Goal: Task Accomplishment & Management: Complete application form

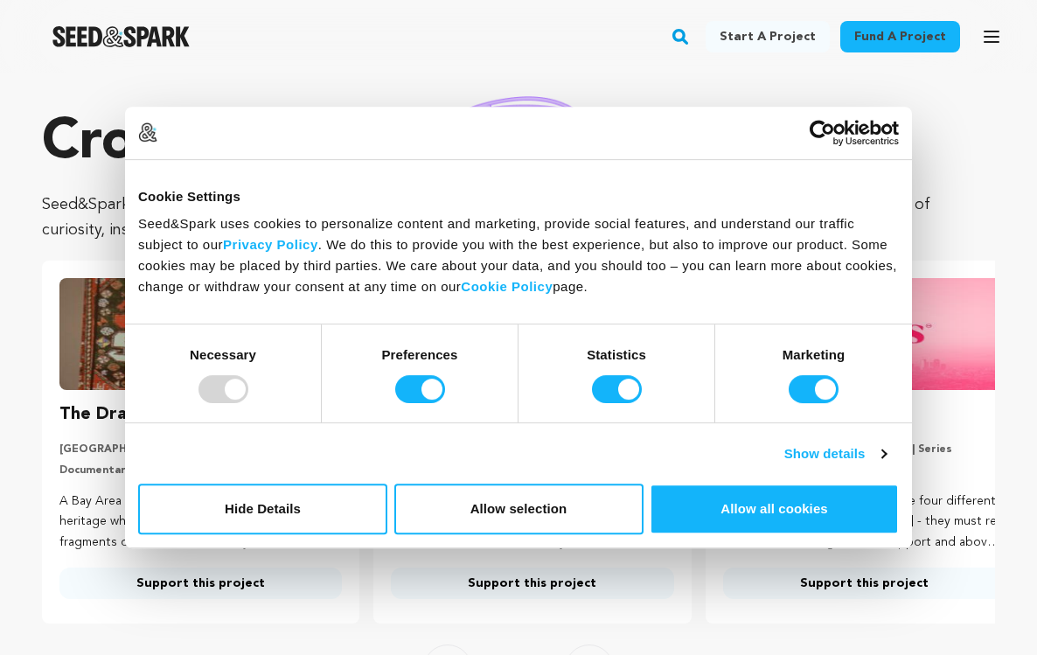
click at [712, 80] on section "Crowdfunding stories that matter . Seed&Spark is where creators and audiences w…" at bounding box center [518, 400] width 1037 height 655
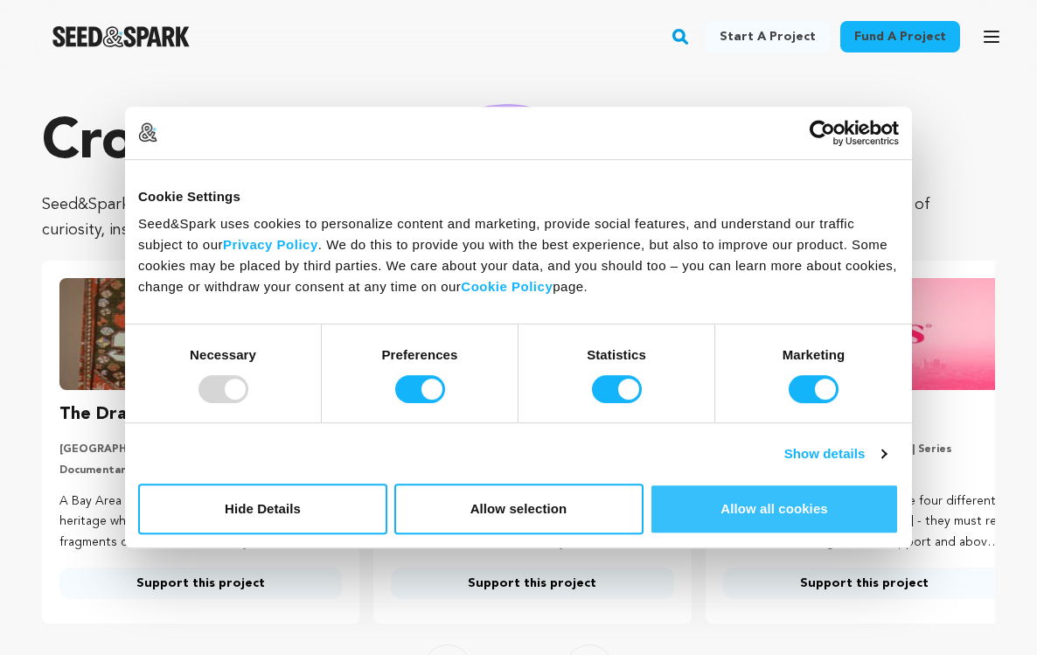
click at [722, 512] on button "Allow all cookies" at bounding box center [774, 509] width 249 height 51
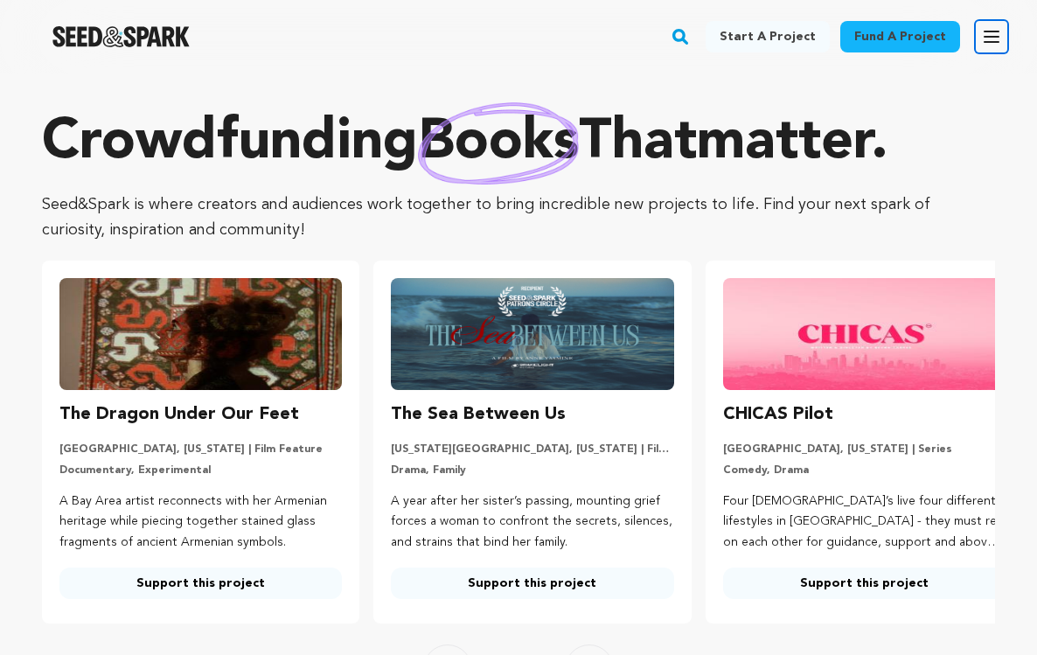
click at [994, 41] on icon "button" at bounding box center [992, 36] width 14 height 10
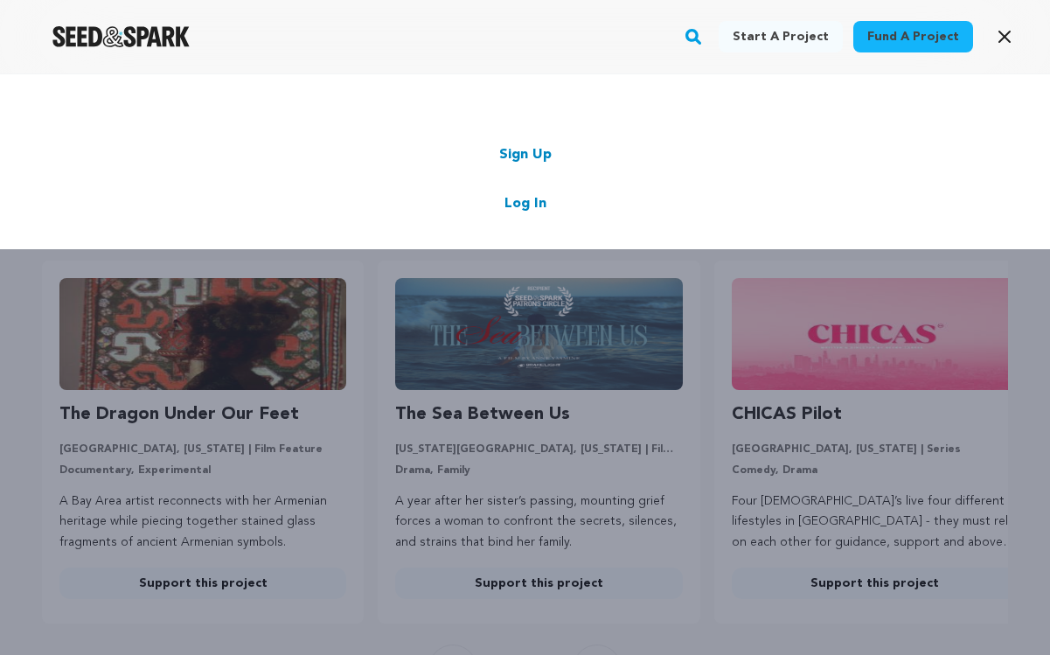
click at [542, 208] on link "Log In" at bounding box center [526, 203] width 42 height 21
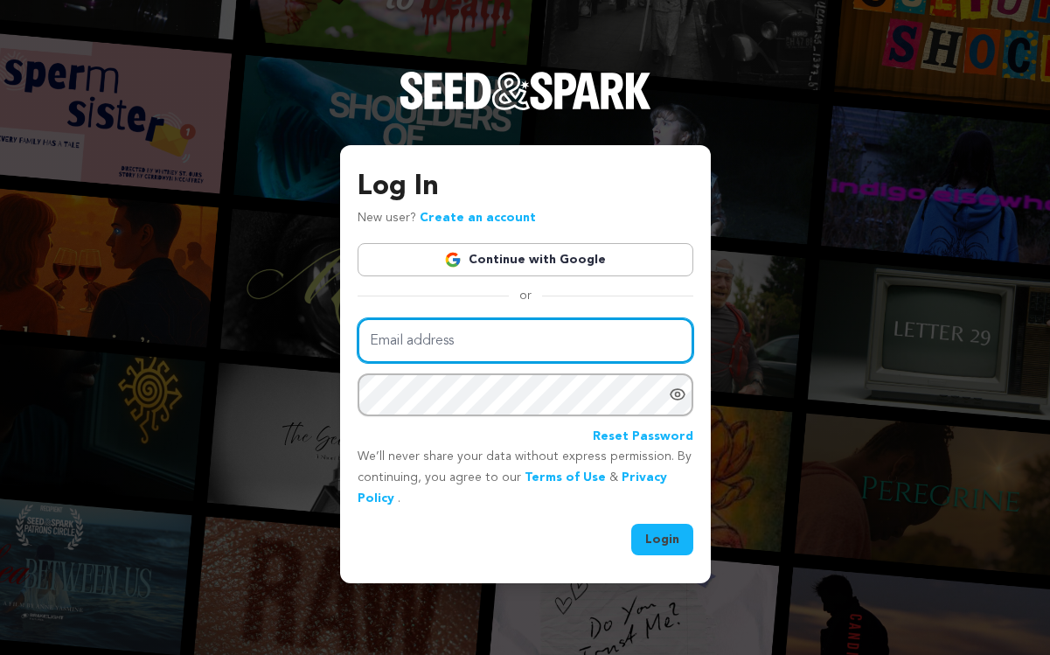
click at [476, 335] on input "Email address" at bounding box center [526, 340] width 336 height 45
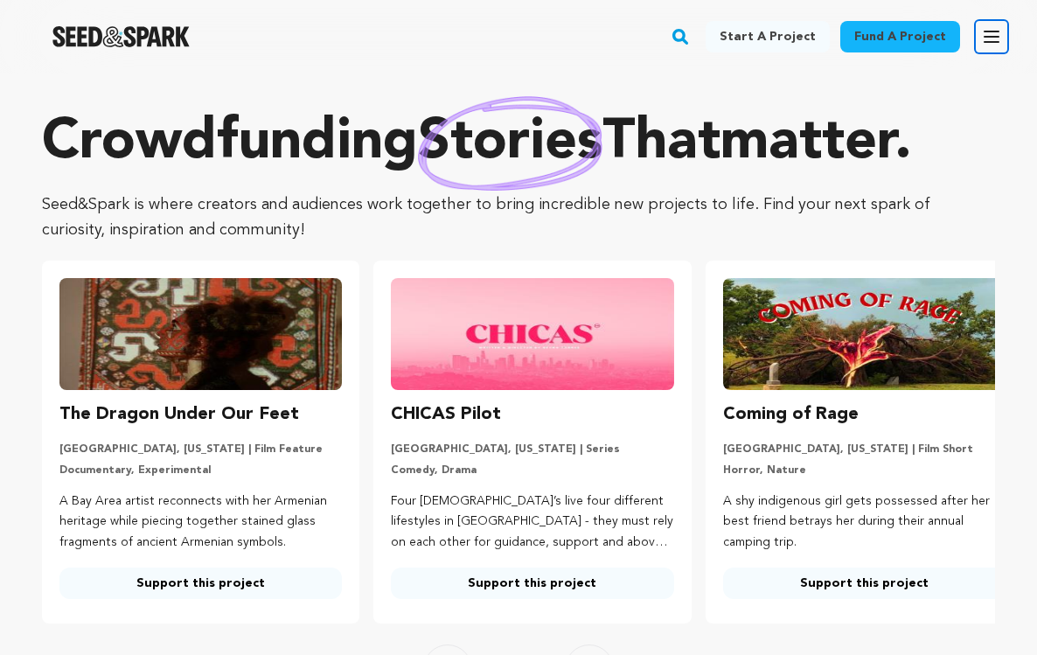
click at [1003, 35] on button "Open main menu" at bounding box center [991, 36] width 35 height 35
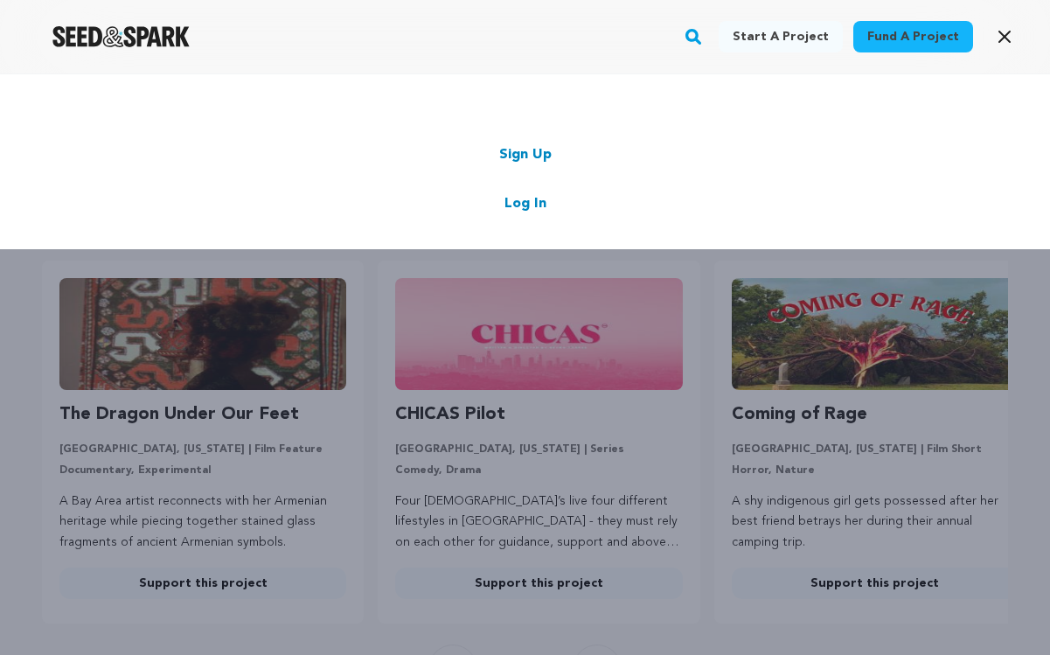
click at [505, 157] on link "Sign Up" at bounding box center [525, 154] width 52 height 21
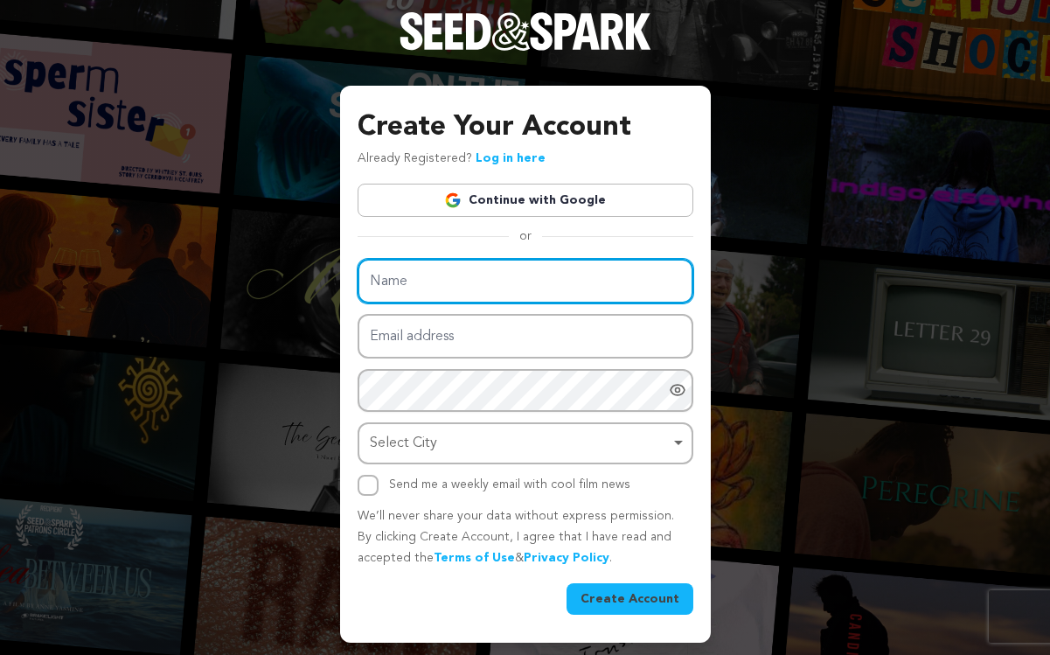
click at [462, 283] on input "Name" at bounding box center [526, 281] width 336 height 45
type input "Deauntia Lucas"
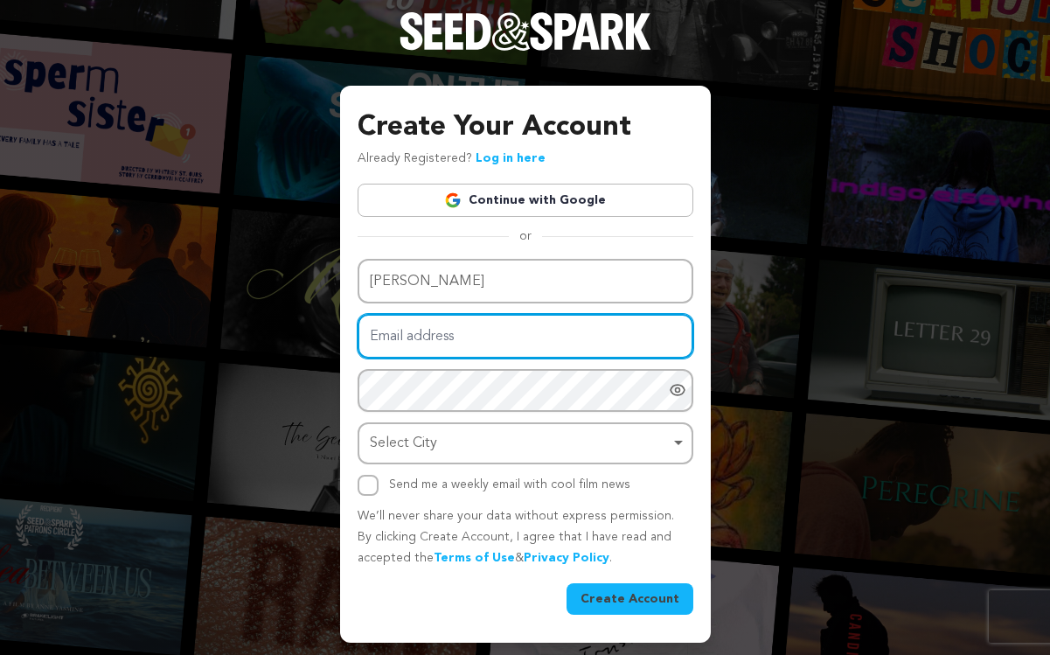
click at [425, 341] on input "Email address" at bounding box center [526, 336] width 336 height 45
type input "Reflectionunseen@gmail.com"
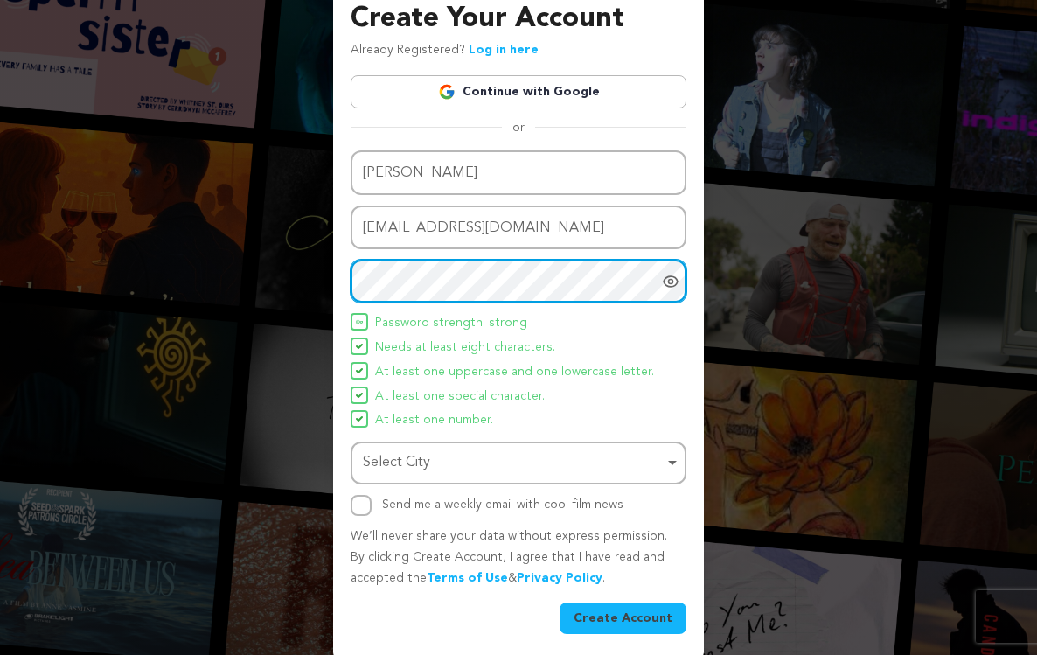
scroll to position [103, 0]
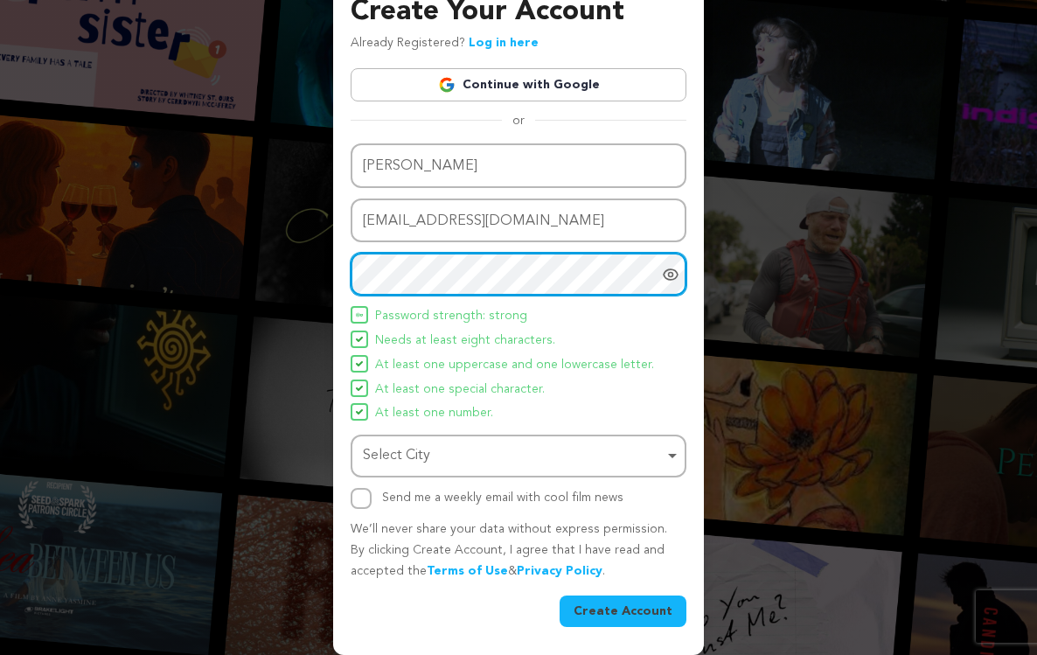
click at [494, 450] on div "Select City Remove item" at bounding box center [513, 455] width 301 height 25
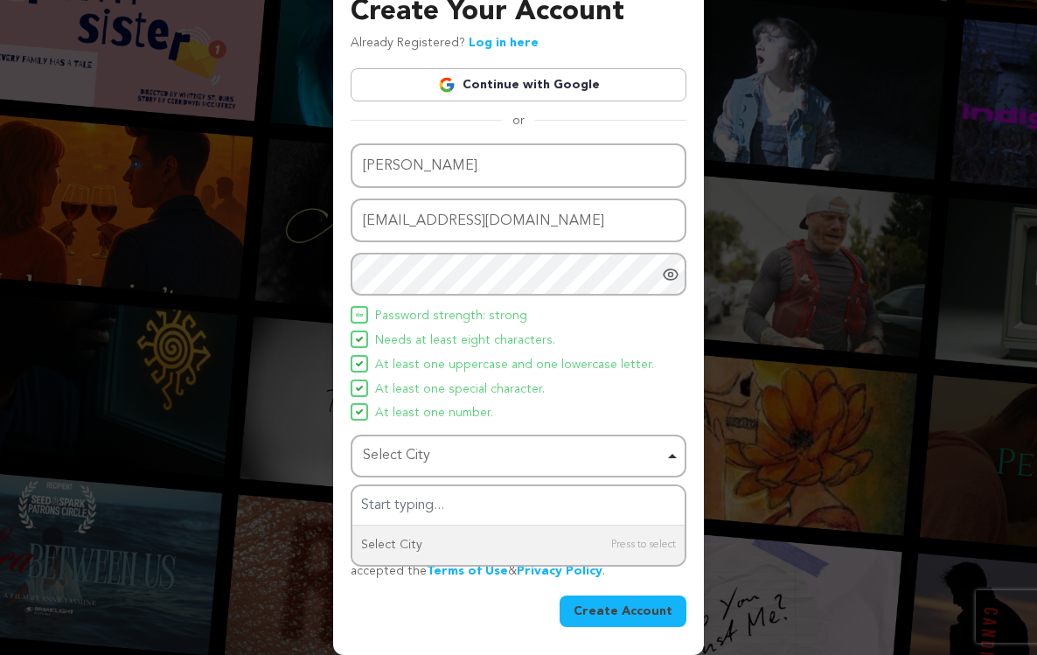
click at [580, 406] on li "At least one number." at bounding box center [519, 413] width 336 height 21
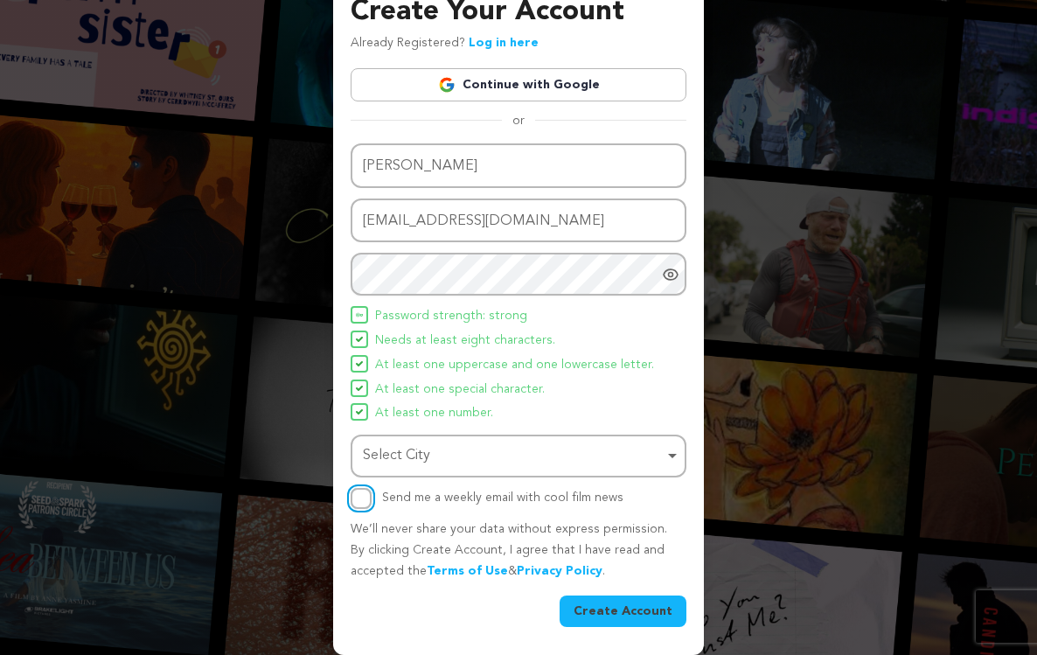
click at [368, 498] on input "Send me a weekly email with cool film news" at bounding box center [361, 498] width 21 height 21
checkbox input "true"
click at [482, 459] on div "Select City Remove item" at bounding box center [513, 455] width 301 height 25
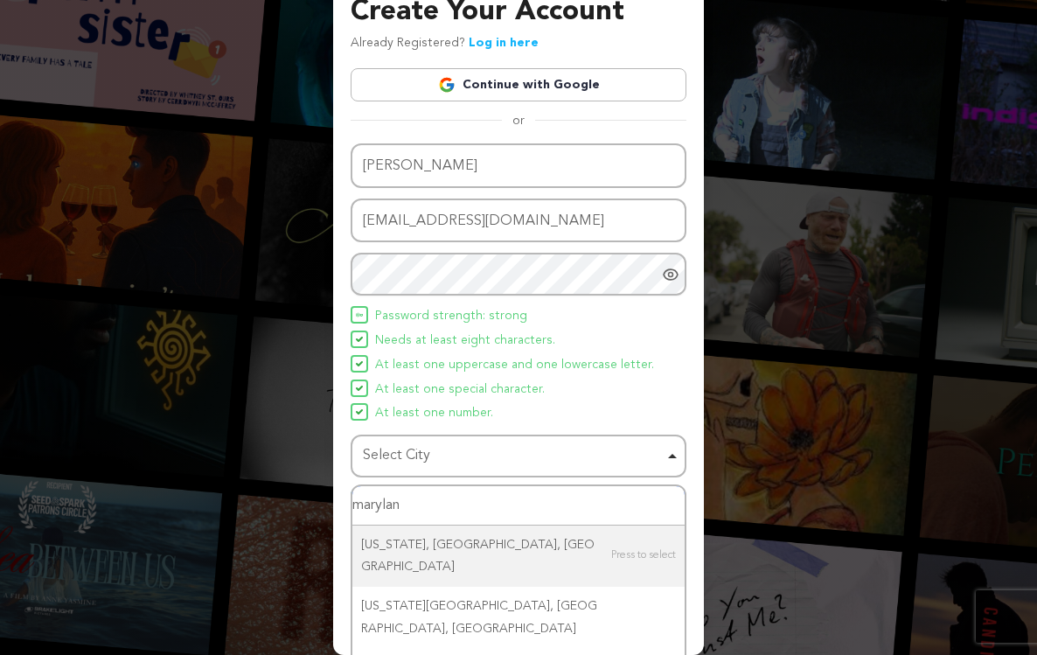
type input "maryland"
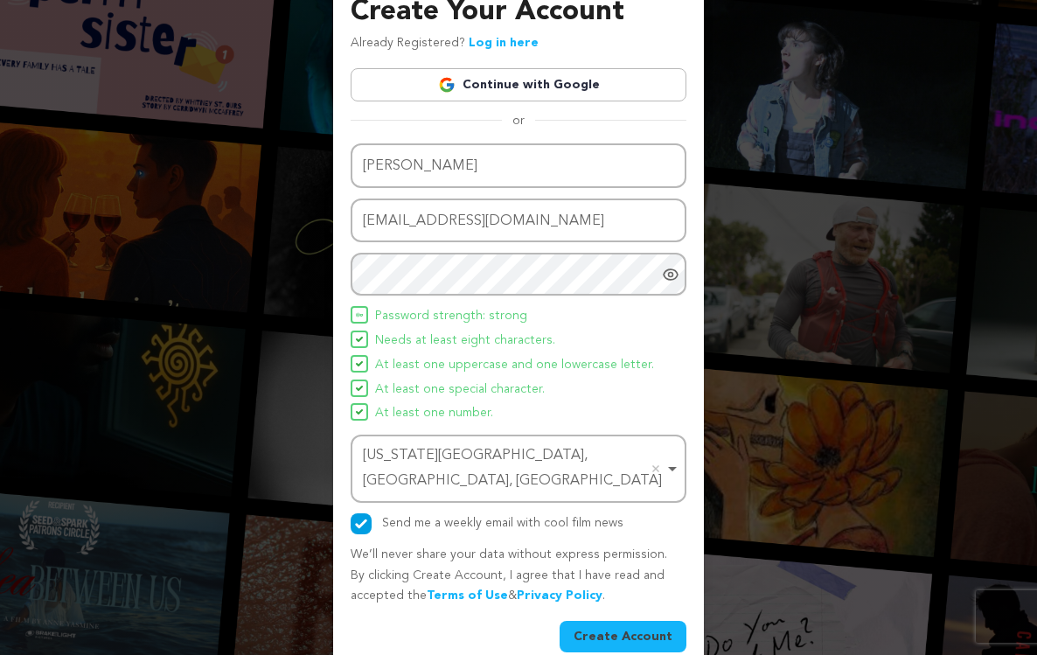
click at [608, 621] on button "Create Account" at bounding box center [623, 636] width 127 height 31
